Goal: Obtain resource: Download file/media

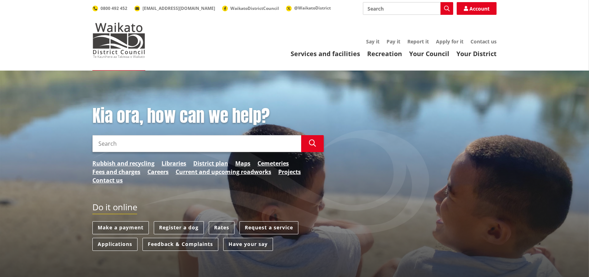
scroll to position [176, 0]
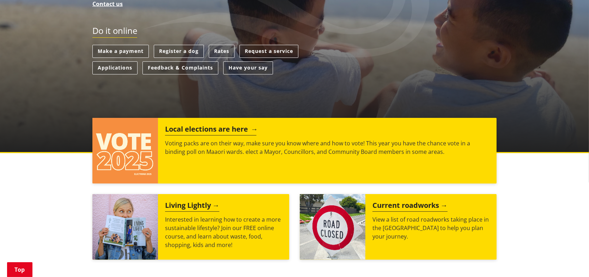
click at [218, 160] on div "Local elections are here Voting packs are on their way, make sure you know wher…" at bounding box center [327, 151] width 339 height 66
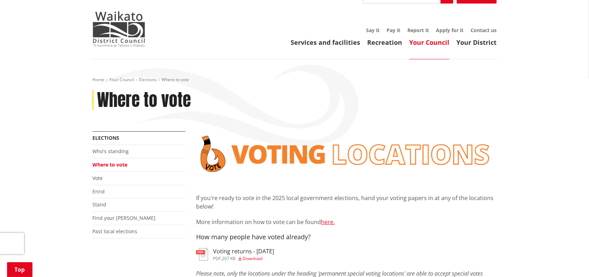
scroll to position [106, 0]
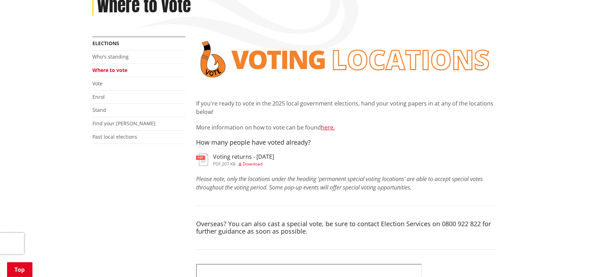
click at [257, 162] on span "Download" at bounding box center [253, 164] width 20 height 6
